Goal: Task Accomplishment & Management: Use online tool/utility

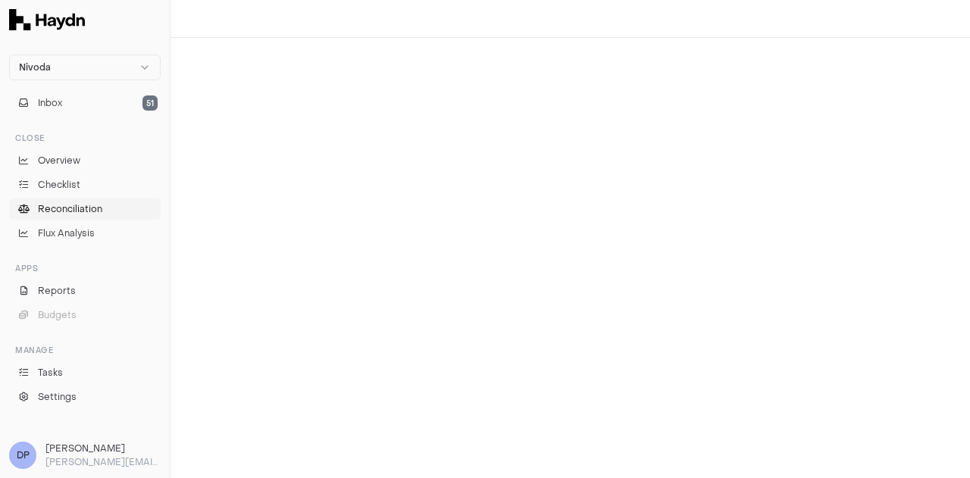
click at [94, 210] on span "Reconciliation" at bounding box center [70, 209] width 64 height 14
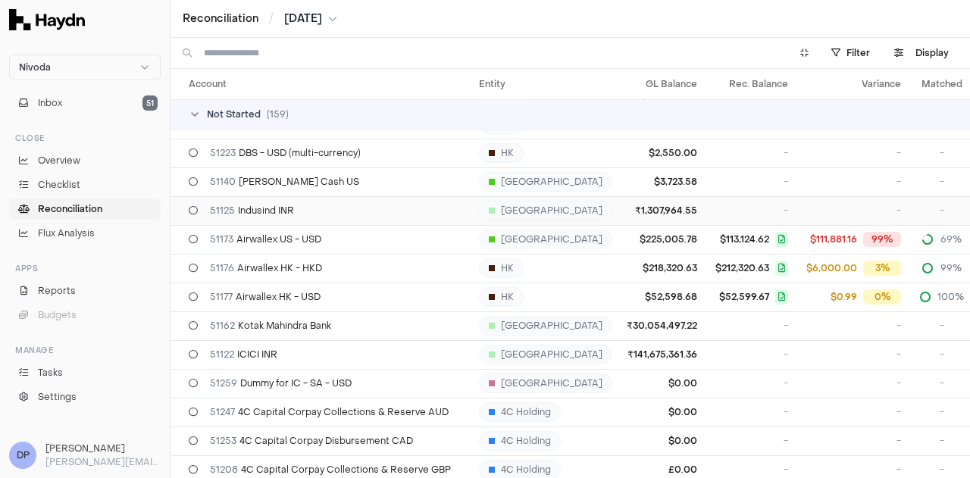
scroll to position [1288, 0]
click at [293, 355] on div "51122 ICICI INR" at bounding box center [328, 353] width 278 height 12
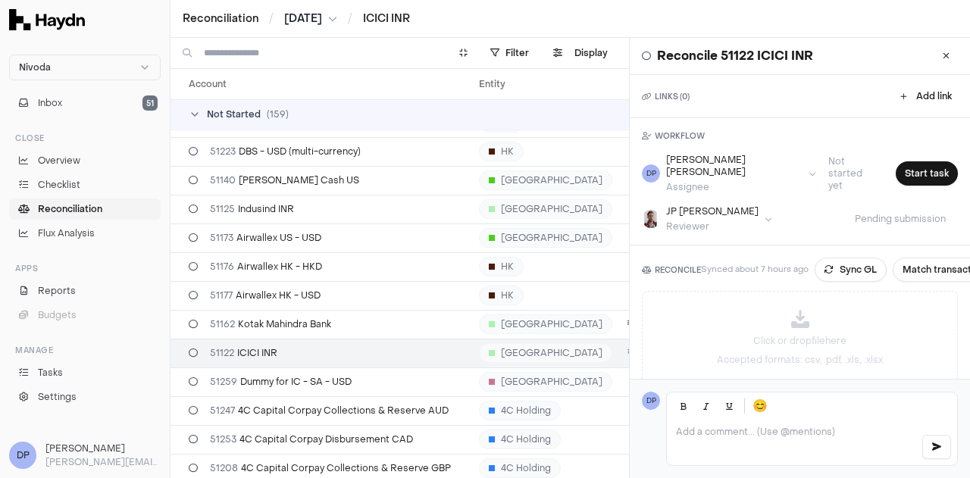
click at [545, 355] on td "[GEOGRAPHIC_DATA]" at bounding box center [545, 353] width 145 height 29
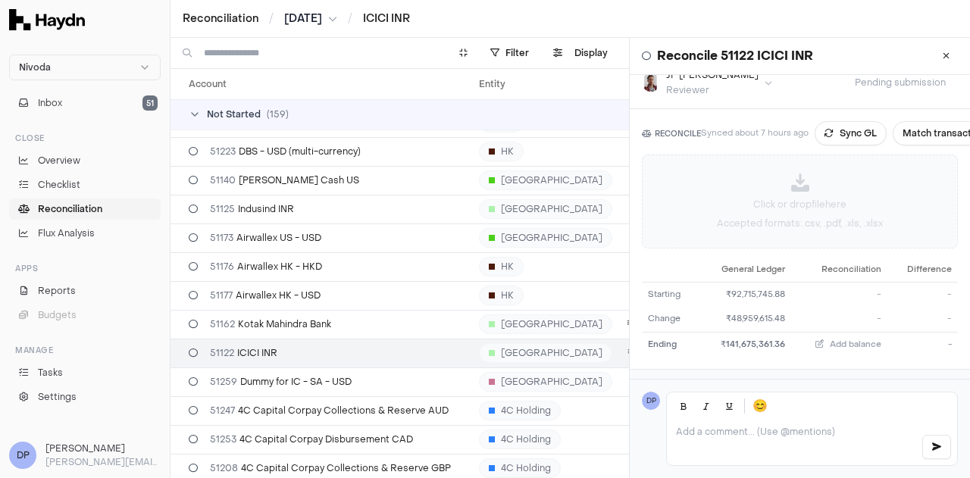
scroll to position [175, 0]
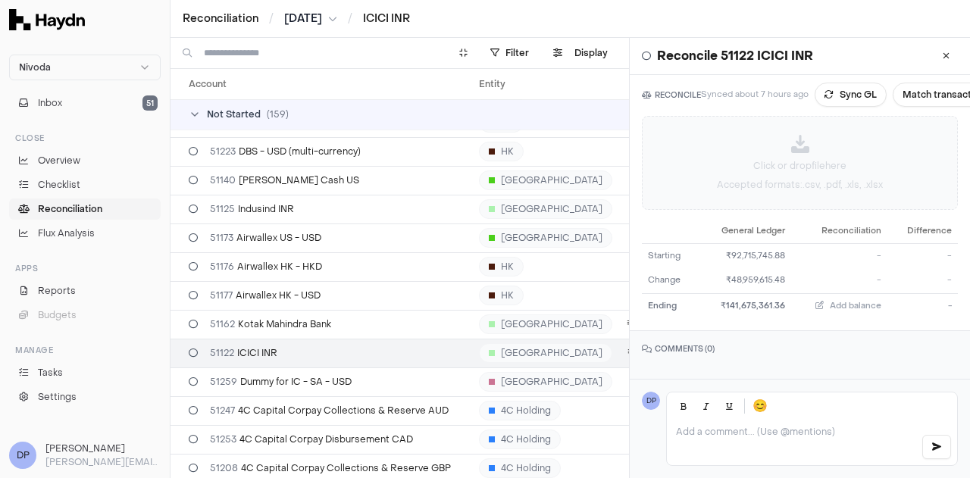
click at [803, 143] on div "Click or drop file here Accepted formats: .csv, .pdf, .xls, .xlsx" at bounding box center [800, 163] width 314 height 92
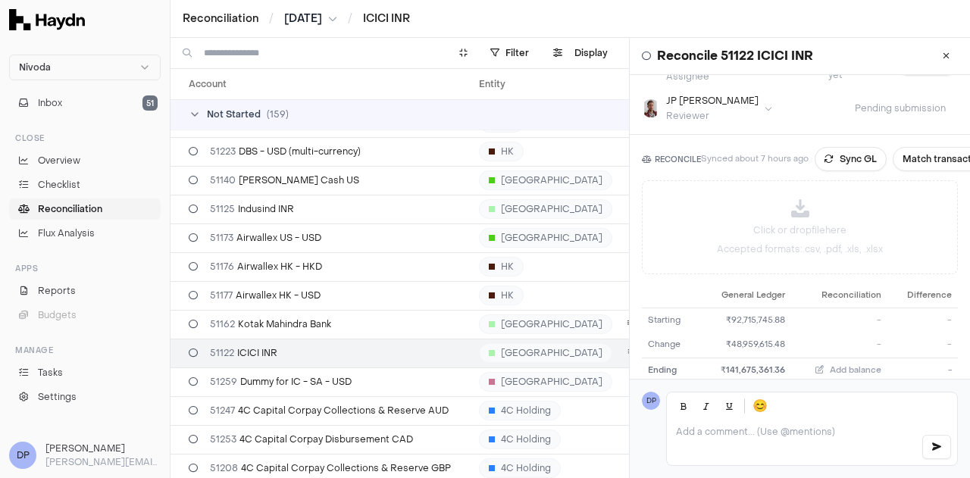
scroll to position [0, 0]
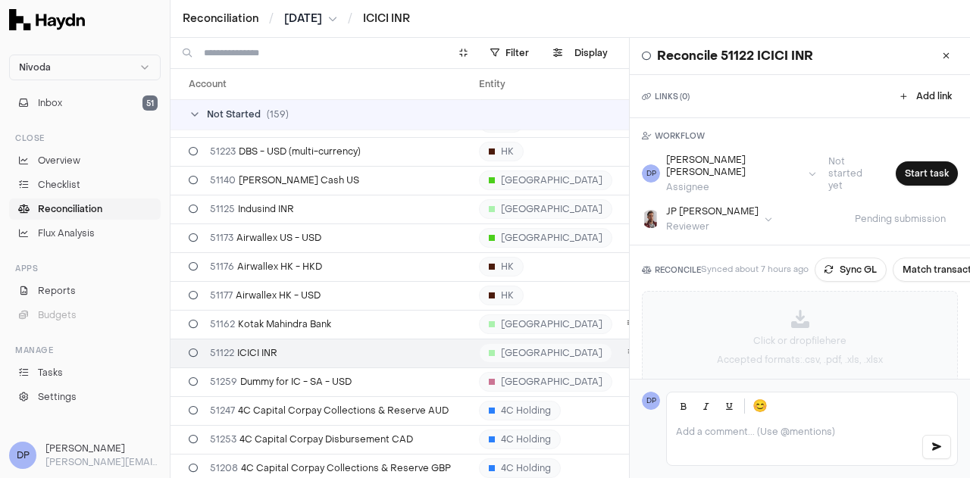
click at [808, 334] on p "Click or drop file here" at bounding box center [799, 341] width 93 height 14
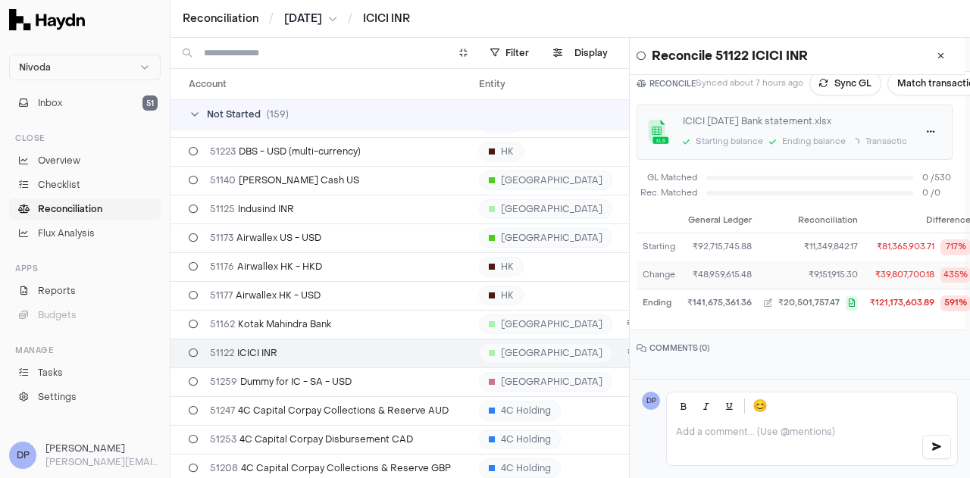
scroll to position [0, 5]
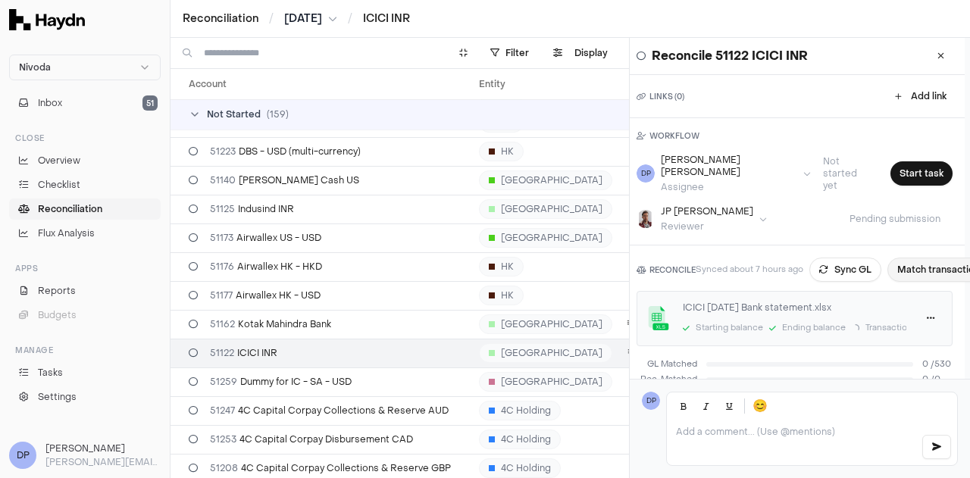
click at [912, 260] on button "Match transactions" at bounding box center [941, 270] width 108 height 24
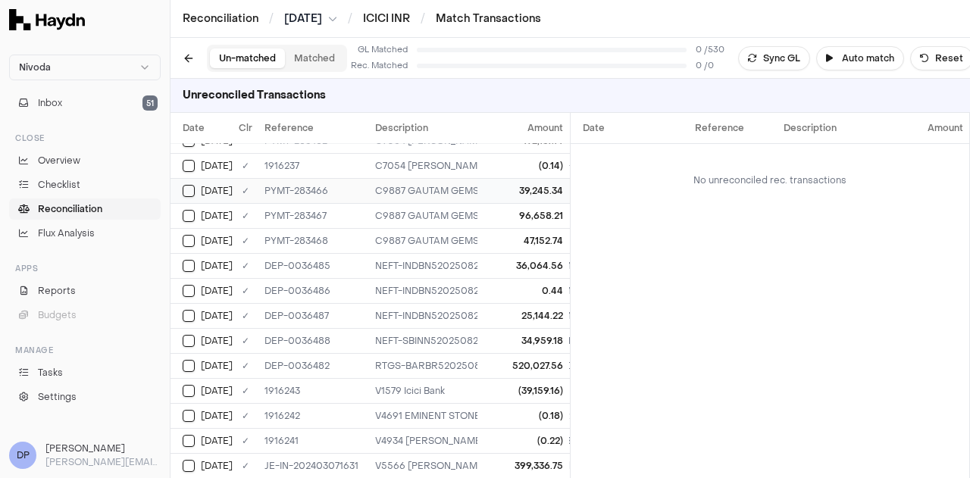
scroll to position [11491, 0]
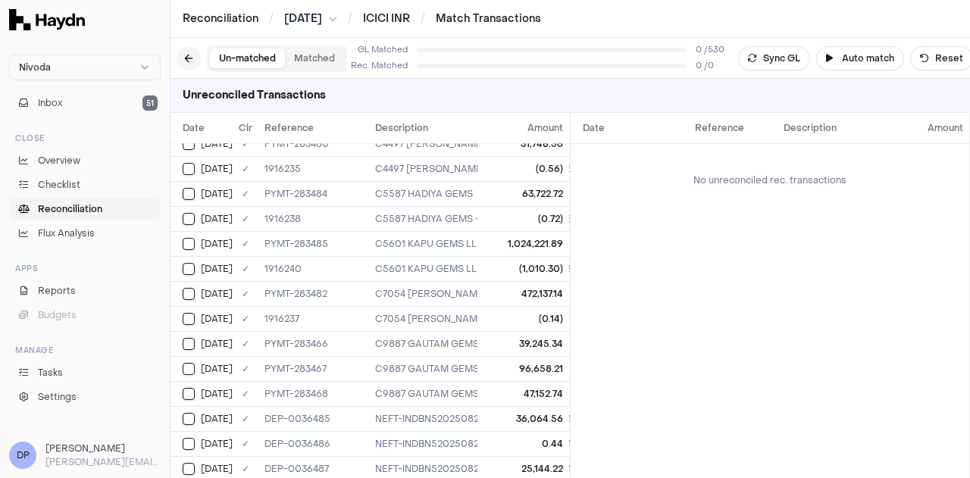
click at [189, 56] on button at bounding box center [189, 58] width 24 height 24
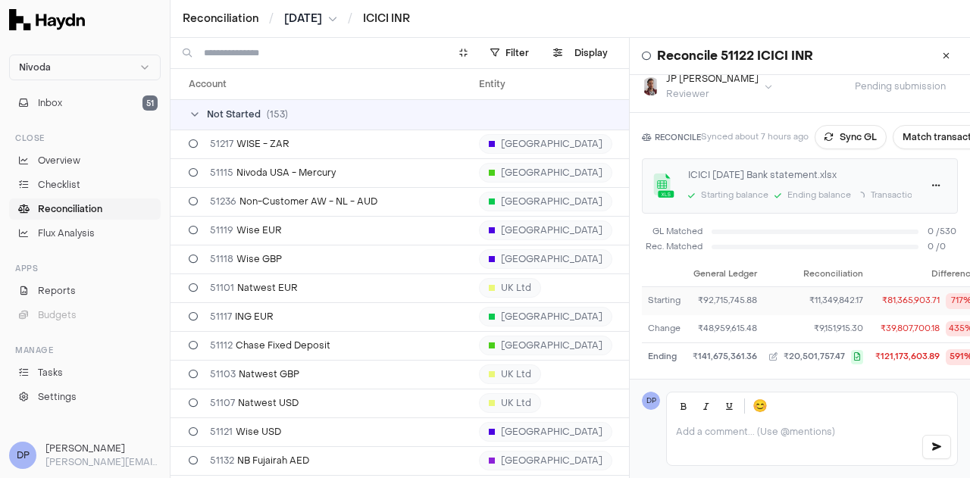
scroll to position [188, 0]
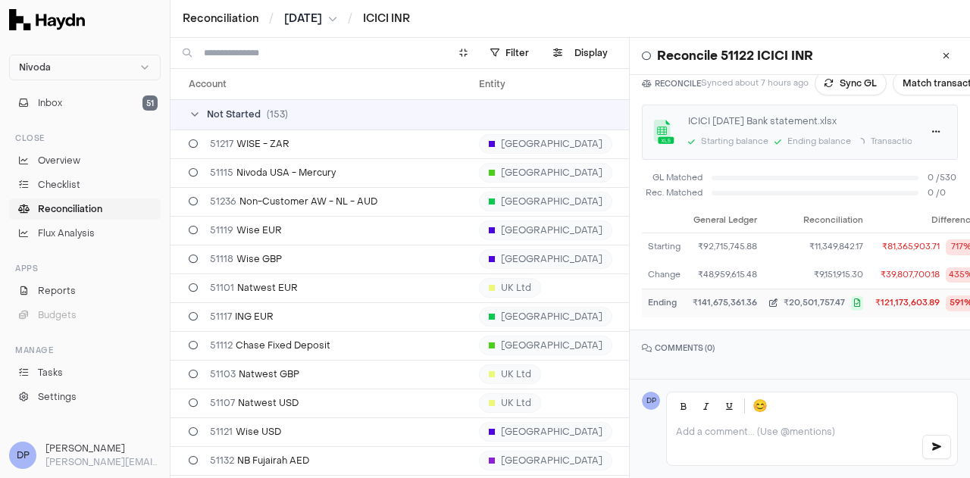
click at [852, 296] on icon "button" at bounding box center [857, 303] width 12 height 14
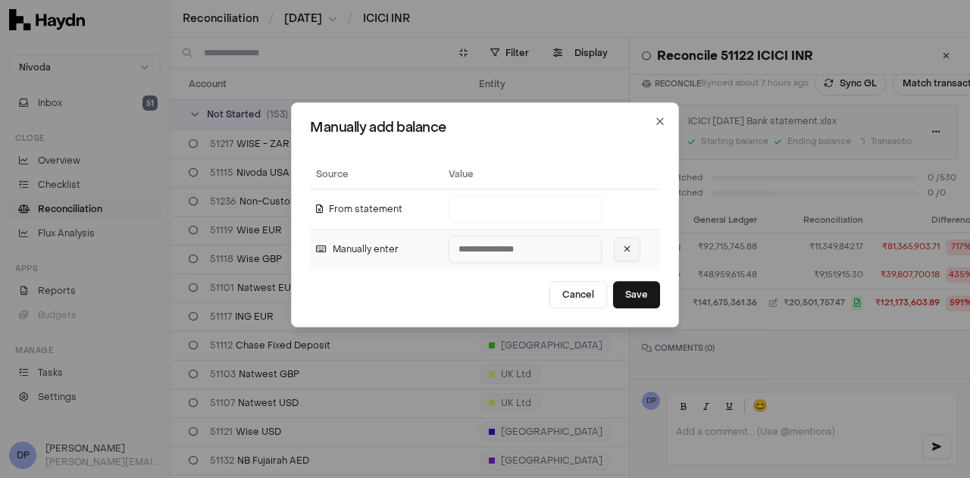
click at [631, 257] on button at bounding box center [627, 250] width 27 height 24
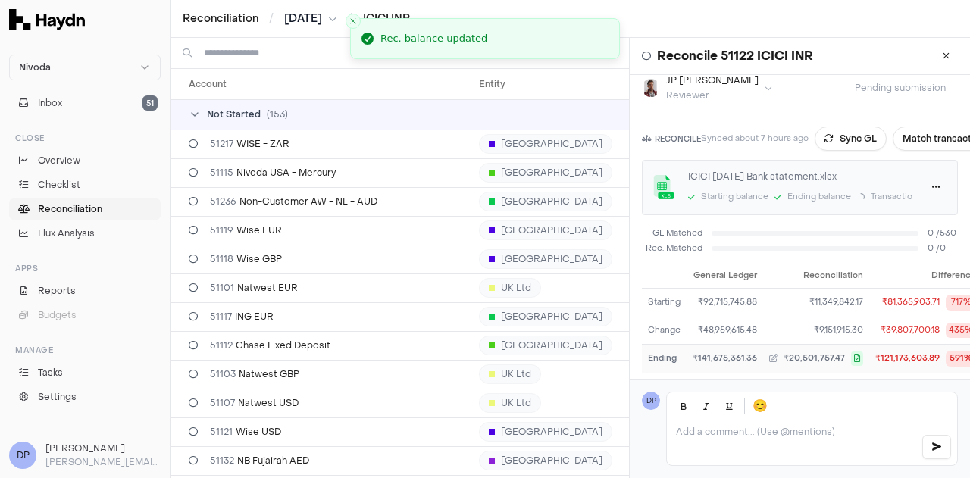
scroll to position [0, 0]
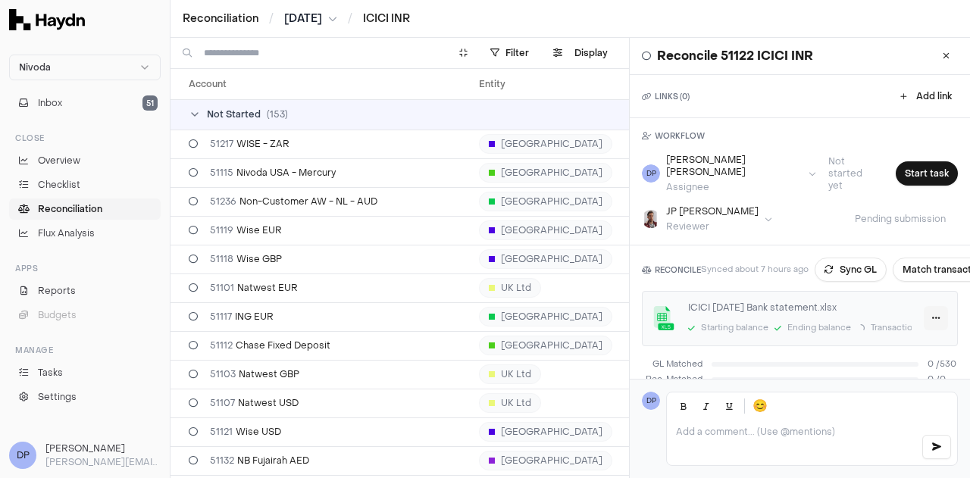
click at [926, 311] on html "Nivoda Inbox 51 Close Overview Checklist Reconciliation Flux Analysis Apps Repo…" at bounding box center [485, 239] width 970 height 478
click at [884, 380] on div "Delete" at bounding box center [887, 378] width 89 height 21
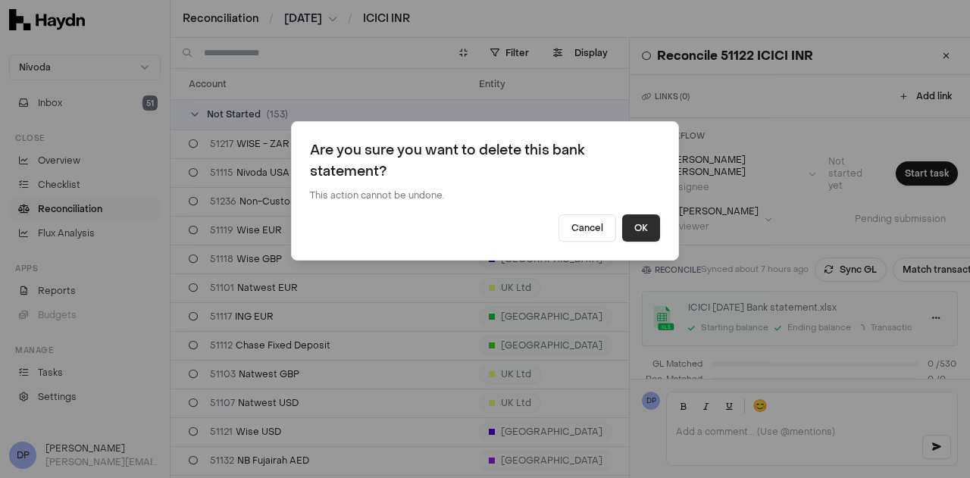
click at [643, 224] on button "OK" at bounding box center [641, 227] width 38 height 27
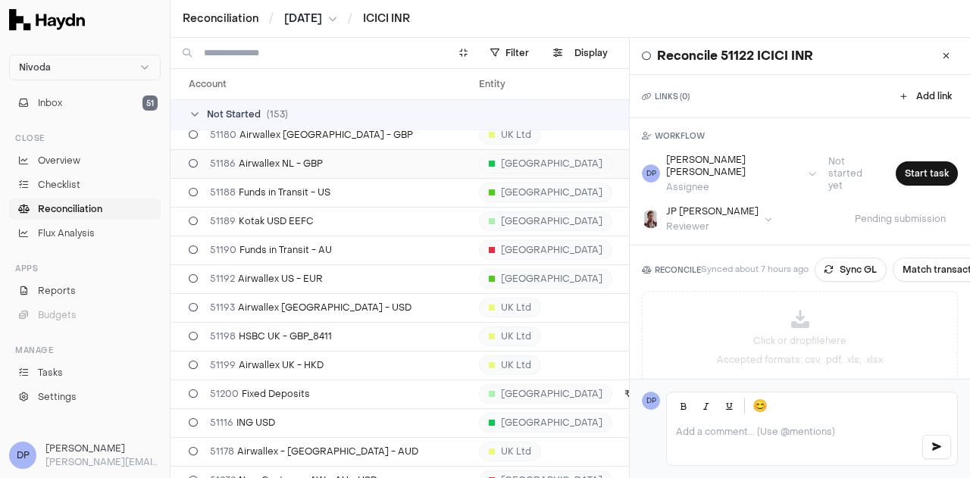
scroll to position [682, 0]
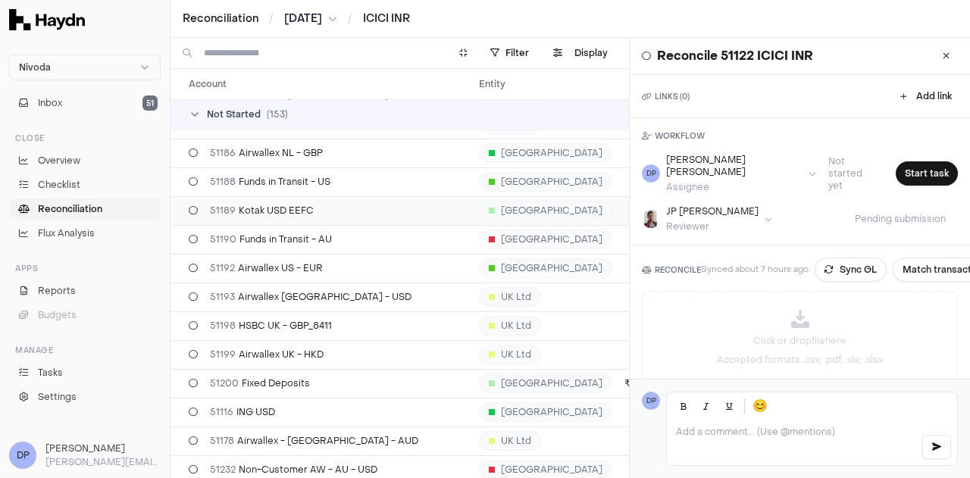
click at [347, 207] on div "51189 Kotak USD EEFC" at bounding box center [328, 211] width 278 height 12
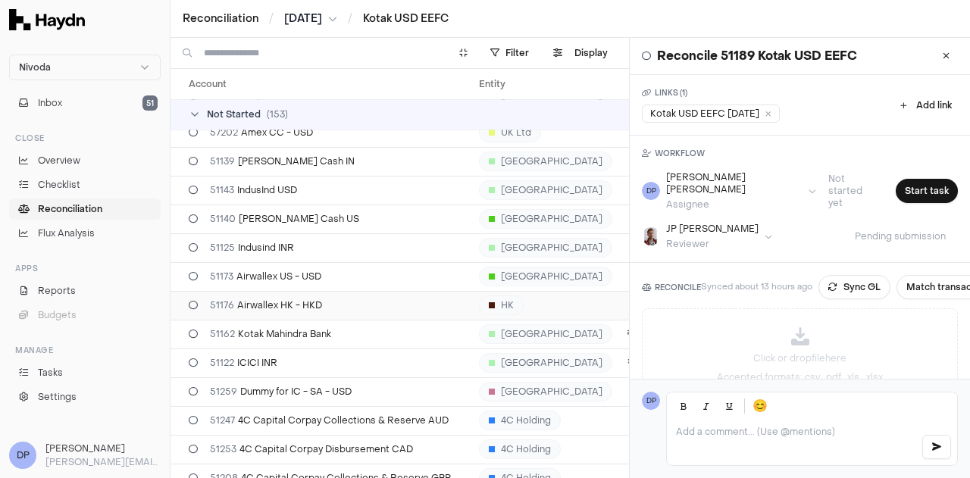
scroll to position [1212, 0]
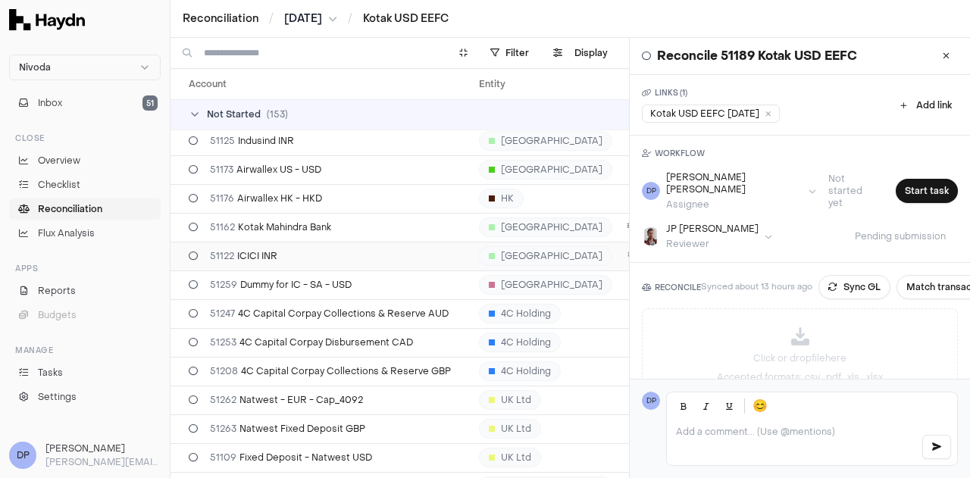
click at [292, 252] on div "51122 ICICI INR" at bounding box center [328, 256] width 278 height 12
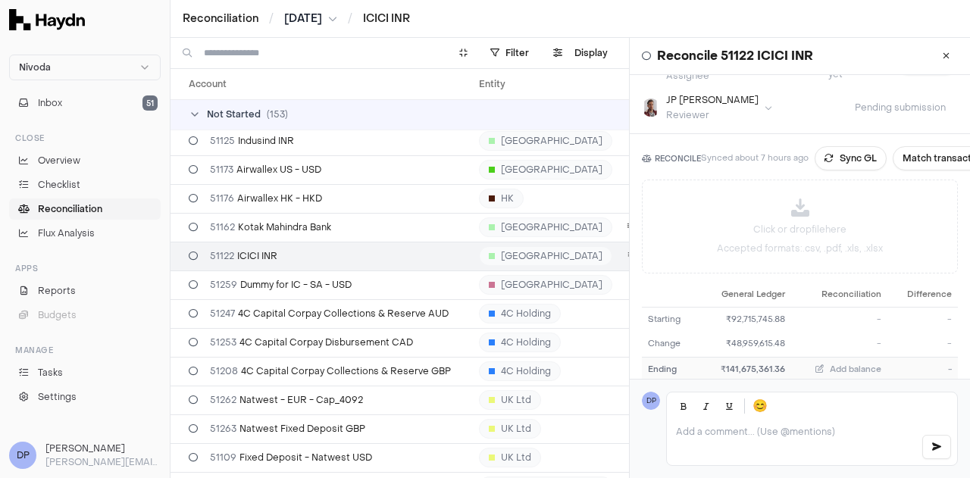
scroll to position [152, 0]
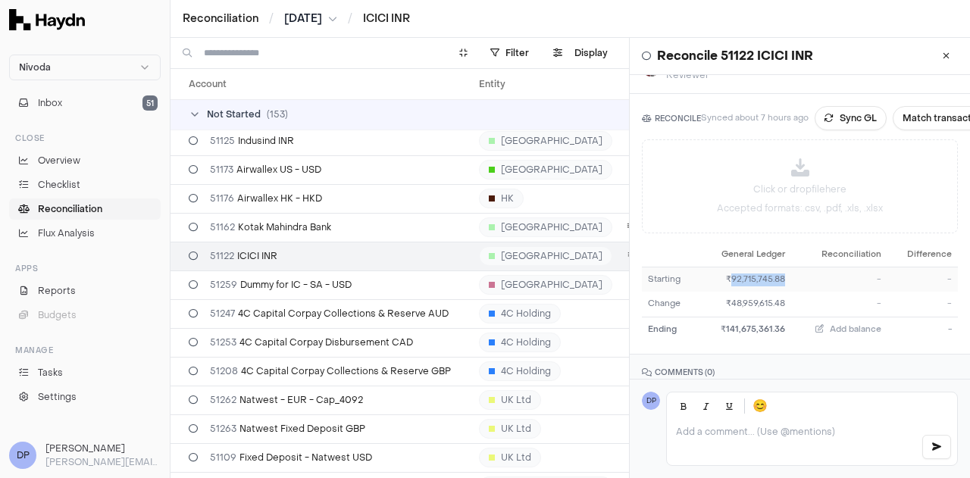
drag, startPoint x: 728, startPoint y: 268, endPoint x: 778, endPoint y: 268, distance: 50.0
click at [778, 274] on div "₹92,715,745.88" at bounding box center [744, 280] width 83 height 13
click at [749, 274] on div "₹92,715,745.88" at bounding box center [744, 280] width 83 height 13
click at [812, 183] on p "Click or drop file here" at bounding box center [799, 190] width 93 height 14
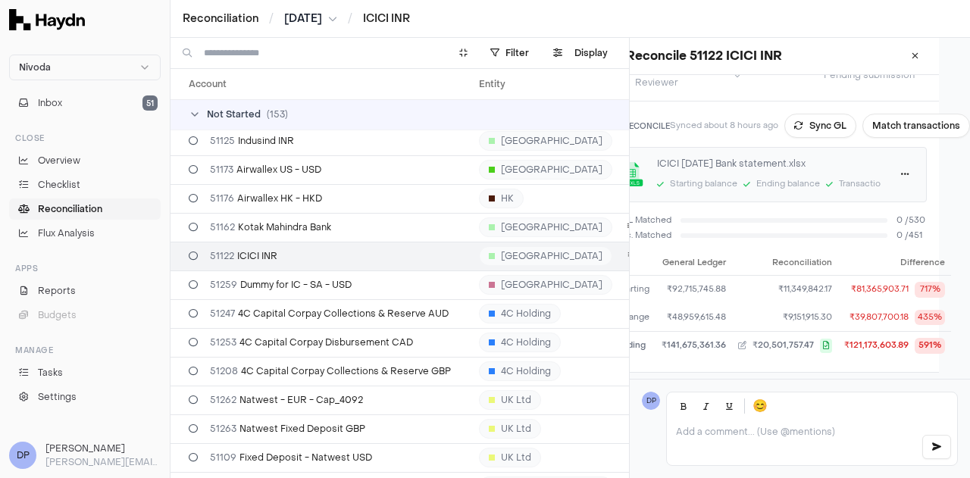
scroll to position [144, 0]
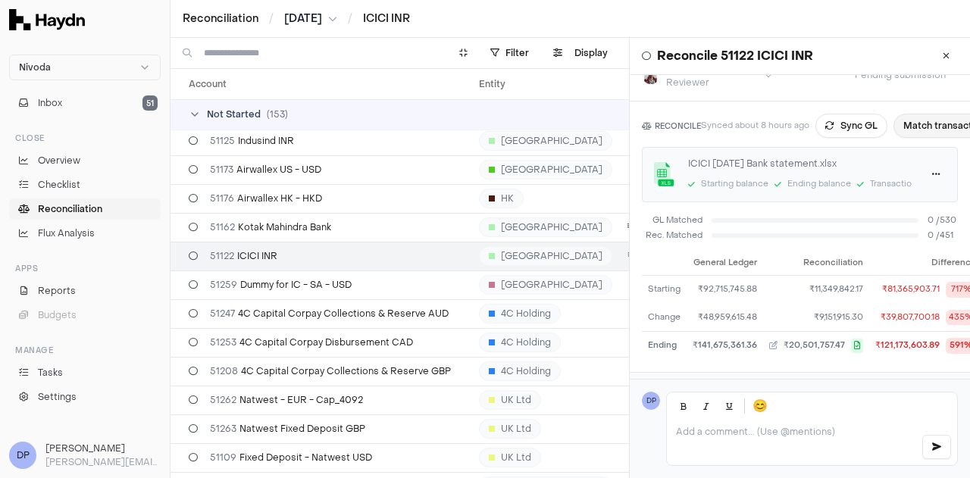
click at [918, 114] on button "Match transactions" at bounding box center [947, 126] width 108 height 24
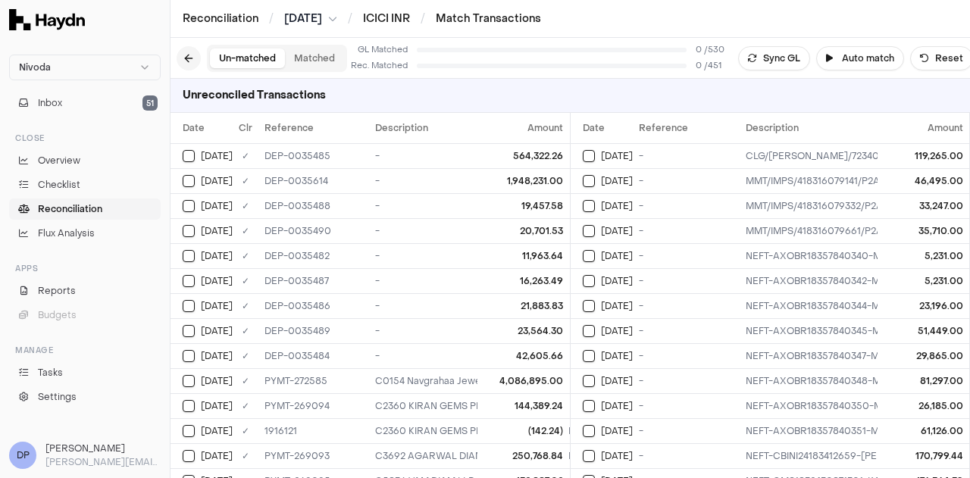
click at [183, 56] on button at bounding box center [189, 58] width 24 height 24
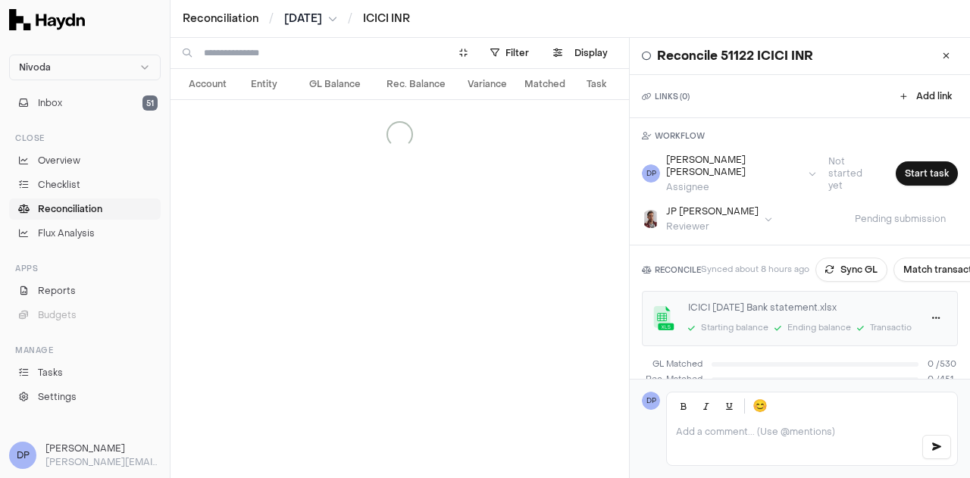
scroll to position [57, 0]
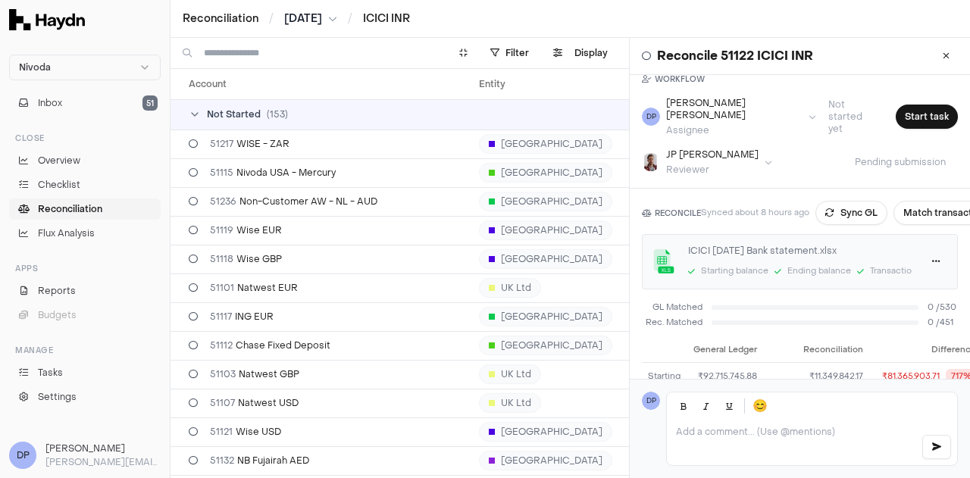
click at [924, 232] on html "Nivoda Inbox 51 Close Overview Checklist Reconciliation Flux Analysis Apps Repo…" at bounding box center [485, 239] width 970 height 478
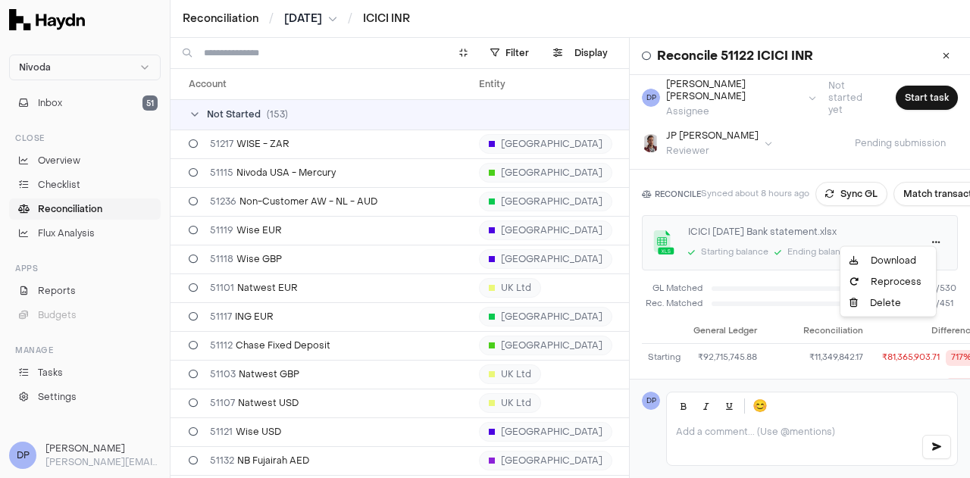
click at [888, 304] on div "Delete" at bounding box center [887, 303] width 89 height 21
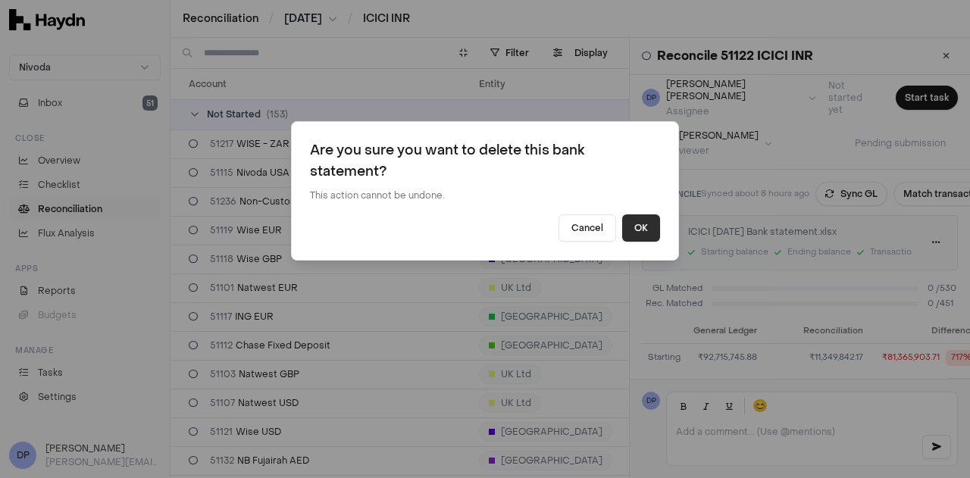
click at [633, 228] on button "OK" at bounding box center [641, 227] width 38 height 27
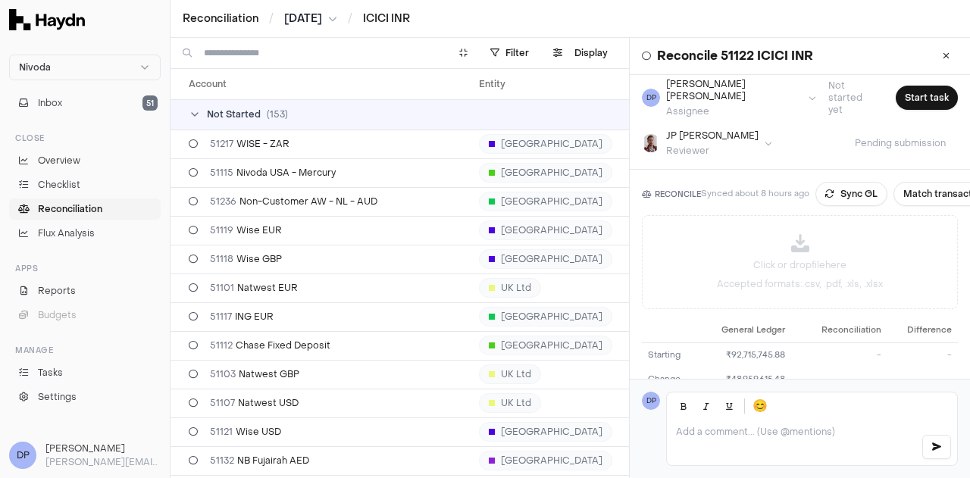
click at [87, 208] on span "Reconciliation" at bounding box center [70, 209] width 64 height 14
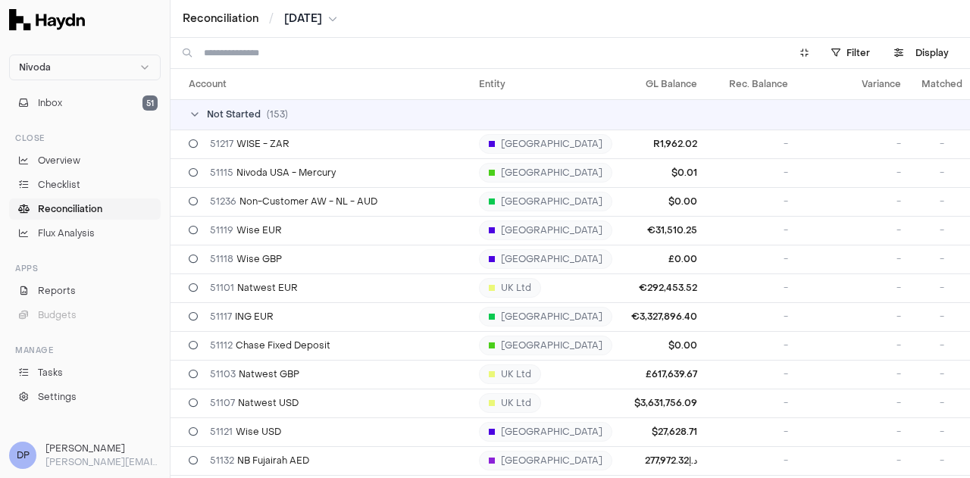
click at [313, 23] on span "[DATE]" at bounding box center [303, 18] width 38 height 15
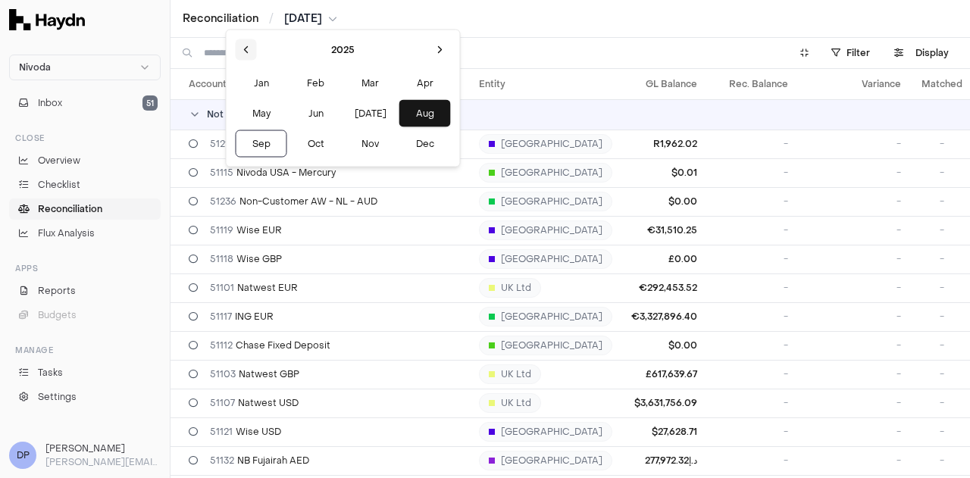
click at [243, 49] on button at bounding box center [246, 49] width 21 height 21
click at [345, 112] on button "[DATE]" at bounding box center [371, 113] width 52 height 27
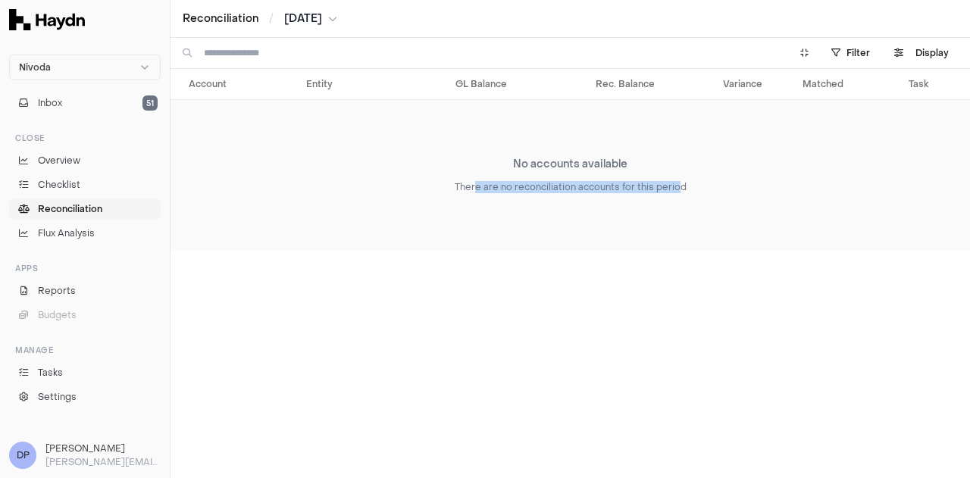
drag, startPoint x: 475, startPoint y: 183, endPoint x: 677, endPoint y: 183, distance: 201.6
click at [677, 183] on div "There are no reconciliation accounts for this period" at bounding box center [571, 187] width 232 height 12
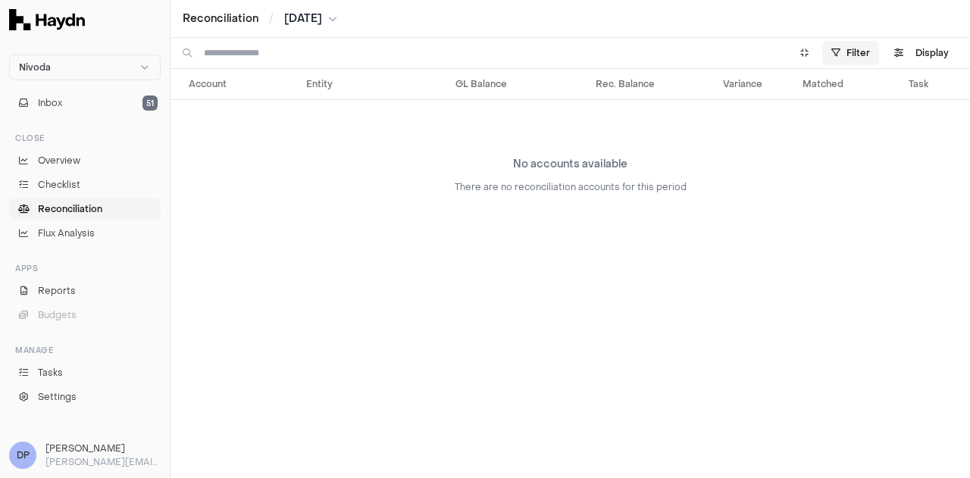
click at [852, 55] on html "Nivoda Inbox 51 Close Overview Checklist Reconciliation Flux Analysis Apps Repo…" at bounding box center [485, 239] width 970 height 478
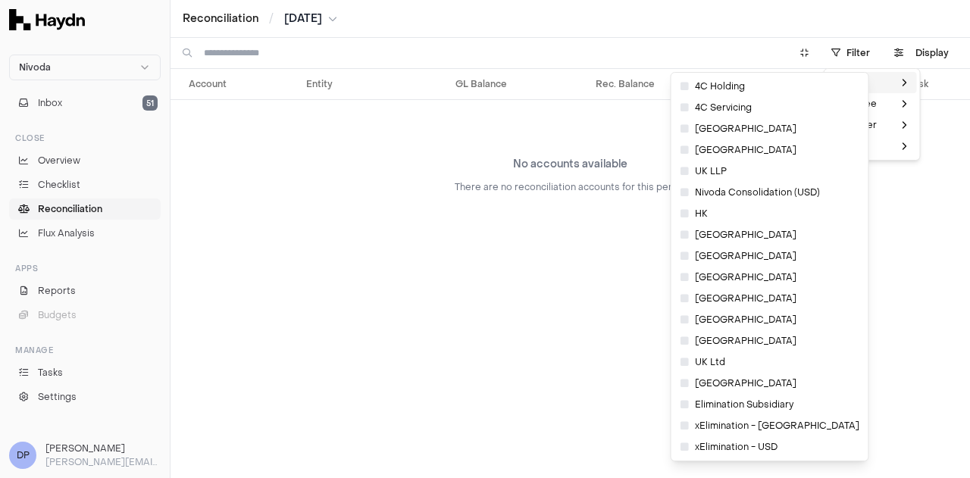
click at [346, 253] on html "Nivoda Inbox 51 Close Overview Checklist Reconciliation Flux Analysis Apps Repo…" at bounding box center [485, 239] width 970 height 478
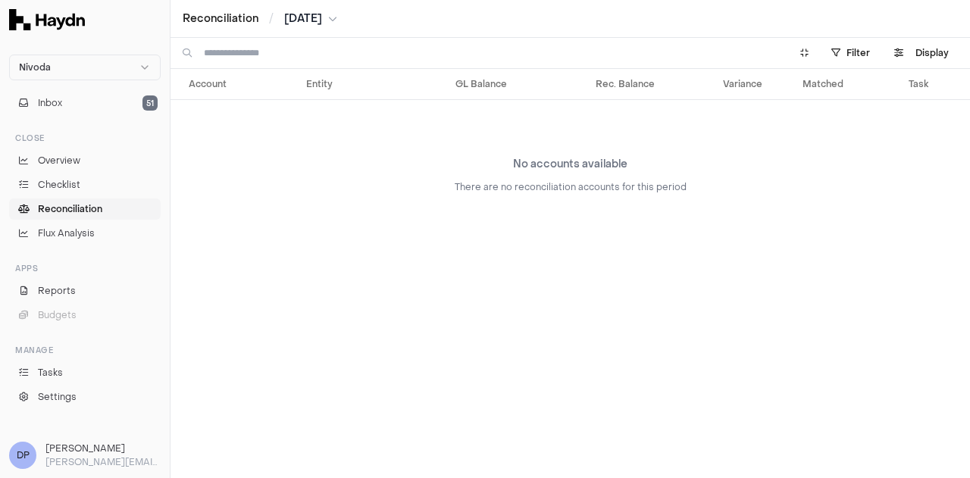
click at [83, 211] on span "Reconciliation" at bounding box center [70, 209] width 64 height 14
click at [70, 214] on span "Reconciliation" at bounding box center [70, 209] width 64 height 14
click at [70, 203] on span "Reconciliation" at bounding box center [70, 209] width 64 height 14
click at [76, 202] on span "Reconciliation" at bounding box center [70, 209] width 64 height 14
click at [332, 17] on button "[DATE]" at bounding box center [310, 18] width 53 height 15
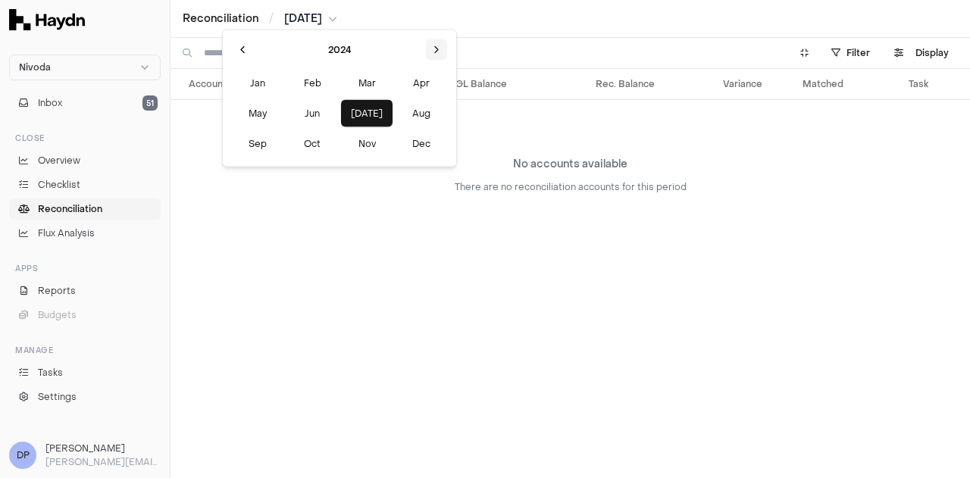
click at [426, 47] on button at bounding box center [436, 49] width 21 height 21
click at [341, 113] on button "[DATE]" at bounding box center [367, 113] width 52 height 27
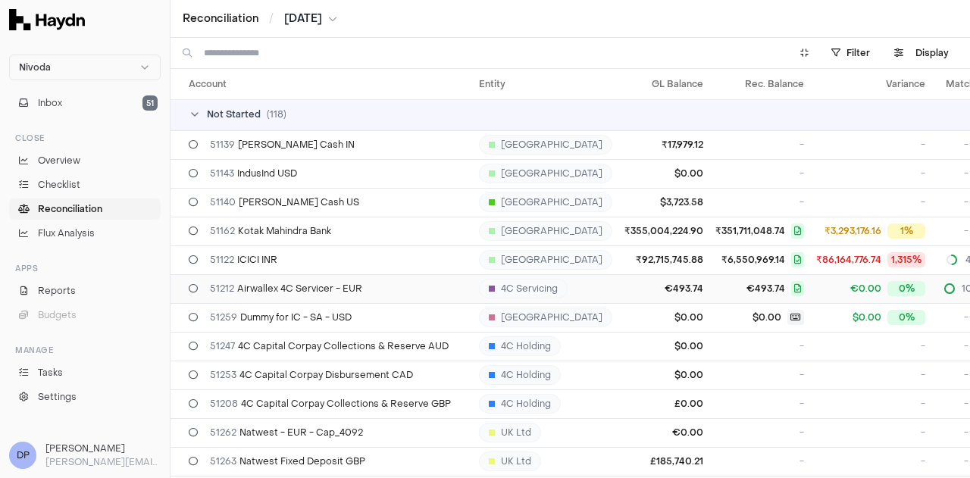
scroll to position [76, 0]
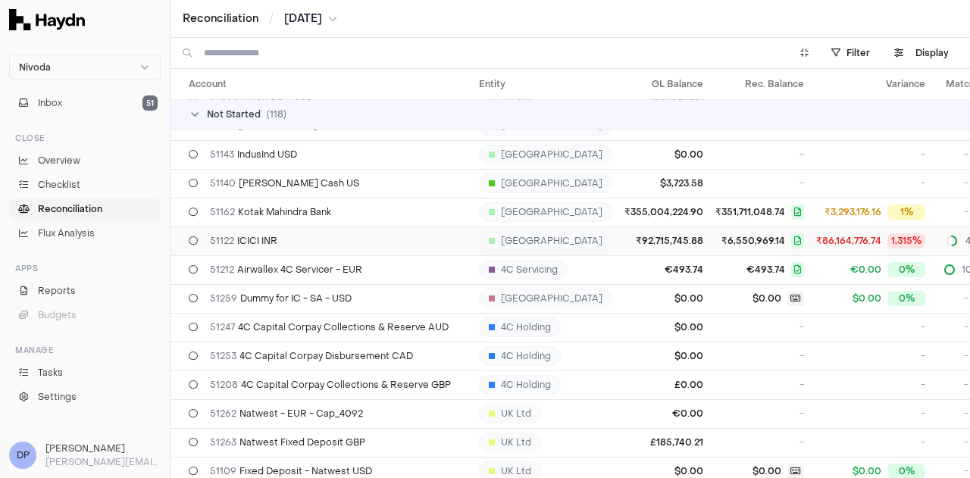
click at [284, 242] on div "51122 ICICI INR" at bounding box center [328, 241] width 278 height 12
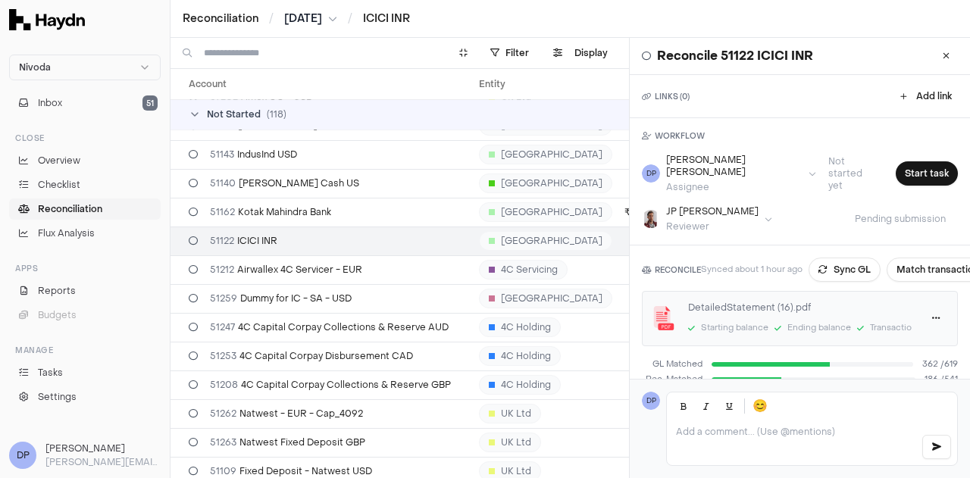
click at [308, 18] on span "[DATE]" at bounding box center [303, 18] width 38 height 15
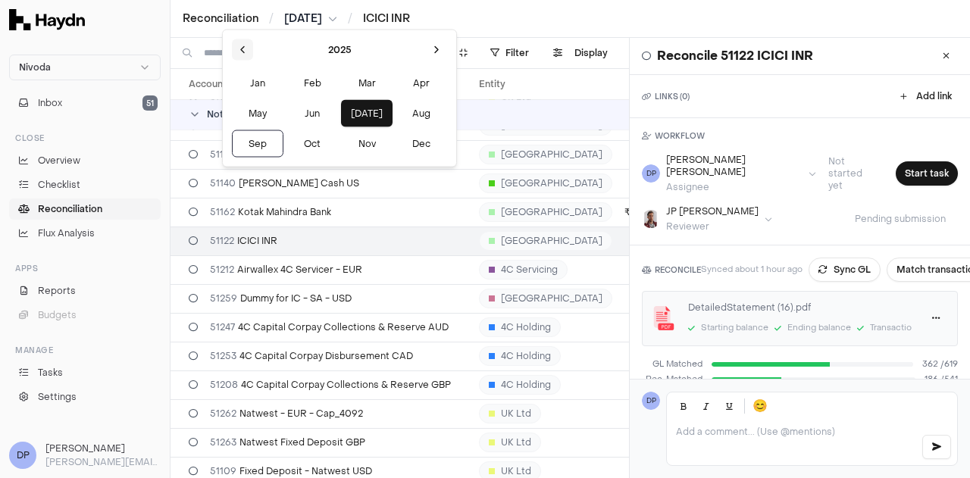
click at [244, 47] on button at bounding box center [242, 49] width 21 height 21
click at [341, 117] on button "[DATE]" at bounding box center [367, 113] width 52 height 27
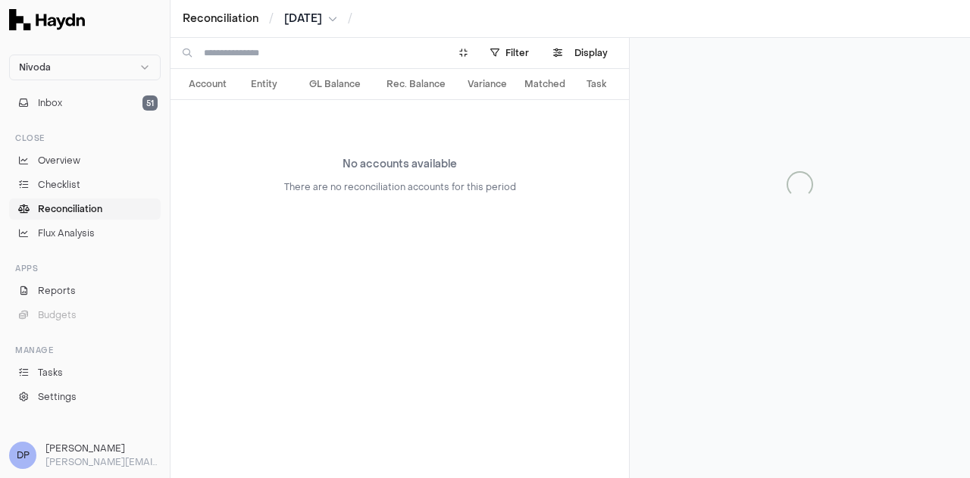
click at [321, 24] on span "[DATE]" at bounding box center [303, 18] width 38 height 15
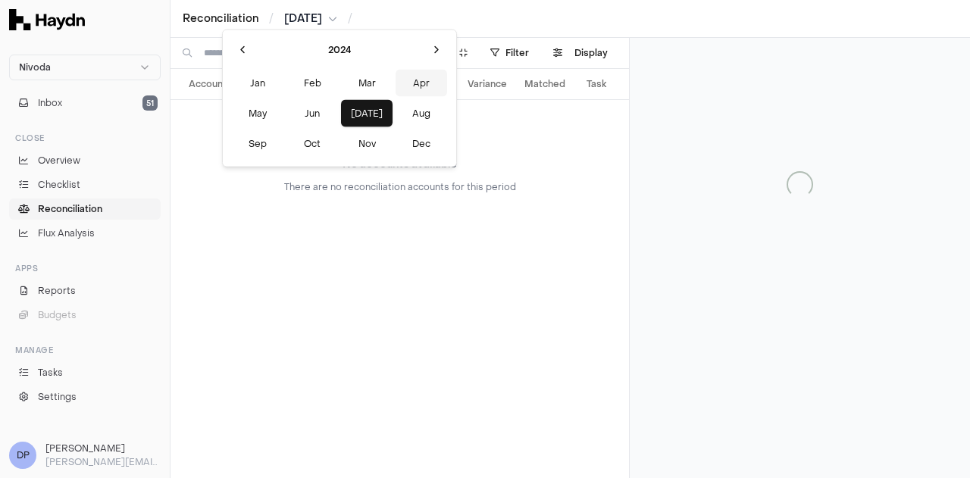
click at [396, 86] on button "Apr" at bounding box center [422, 83] width 52 height 27
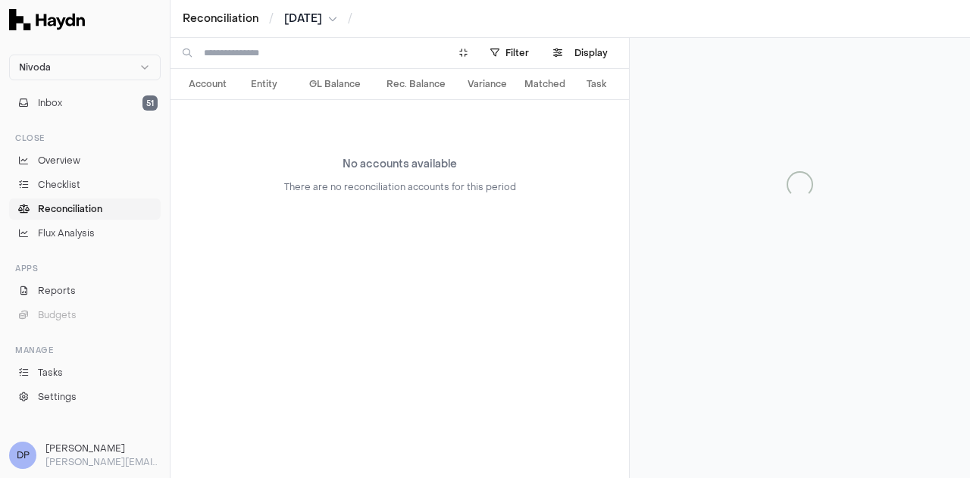
click at [322, 20] on span "[DATE]" at bounding box center [303, 18] width 38 height 15
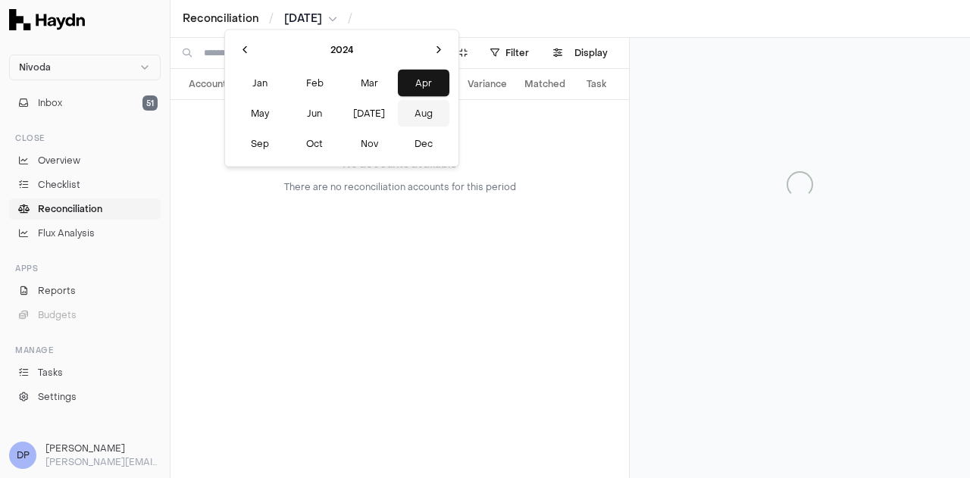
click at [398, 115] on button "Aug" at bounding box center [424, 113] width 52 height 27
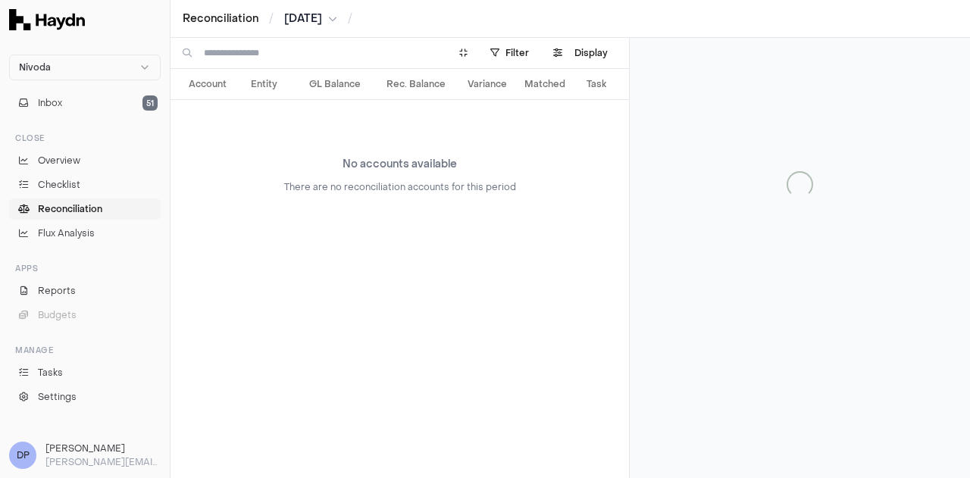
click at [319, 21] on span "[DATE]" at bounding box center [303, 18] width 38 height 15
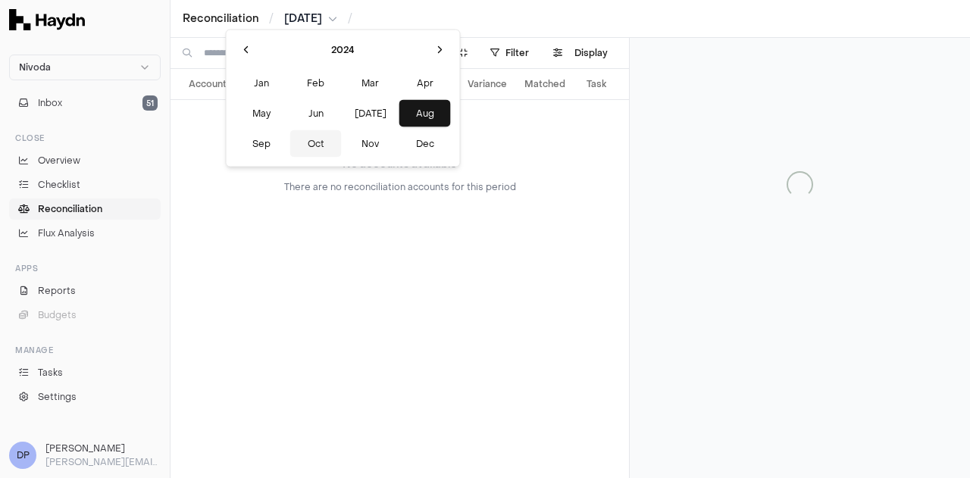
click at [290, 138] on button "Oct" at bounding box center [316, 143] width 52 height 27
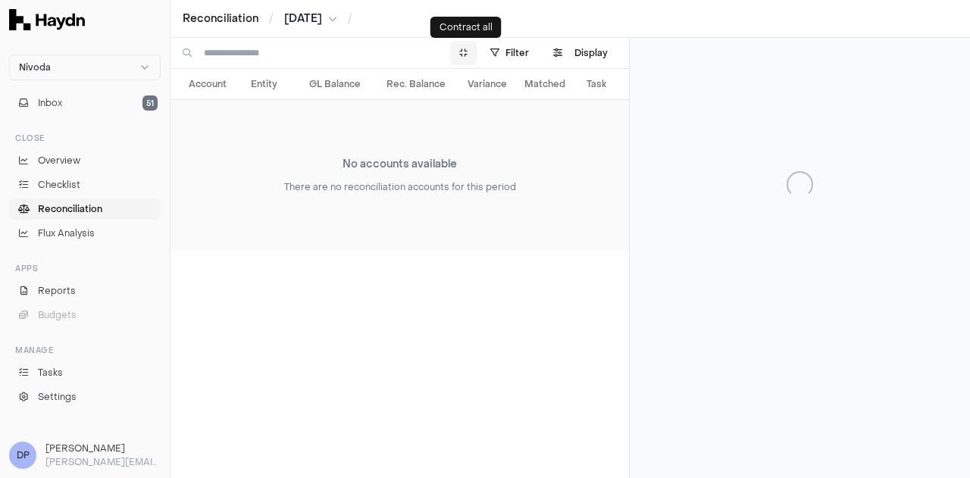
click at [462, 56] on icon at bounding box center [463, 52] width 8 height 9
click at [514, 55] on html "Nivoda Inbox 51 Close Overview Checklist Reconciliation Flux Analysis Apps Repo…" at bounding box center [485, 239] width 970 height 478
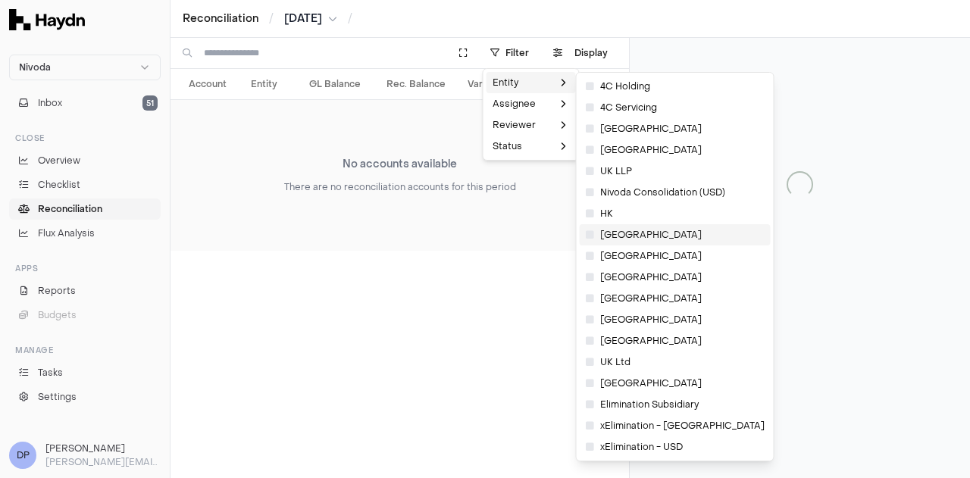
click at [605, 229] on span "[GEOGRAPHIC_DATA]" at bounding box center [644, 235] width 116 height 12
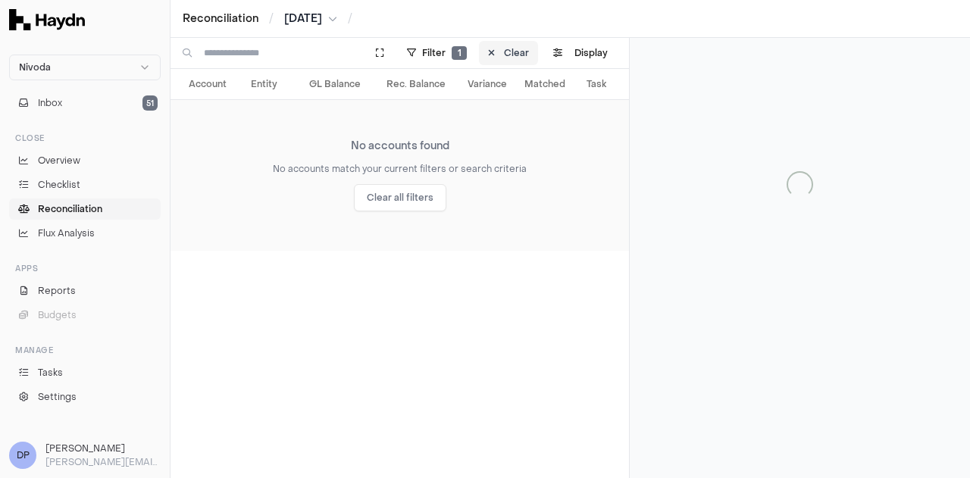
click at [493, 54] on icon at bounding box center [491, 52] width 7 height 9
